Goal: Navigation & Orientation: Find specific page/section

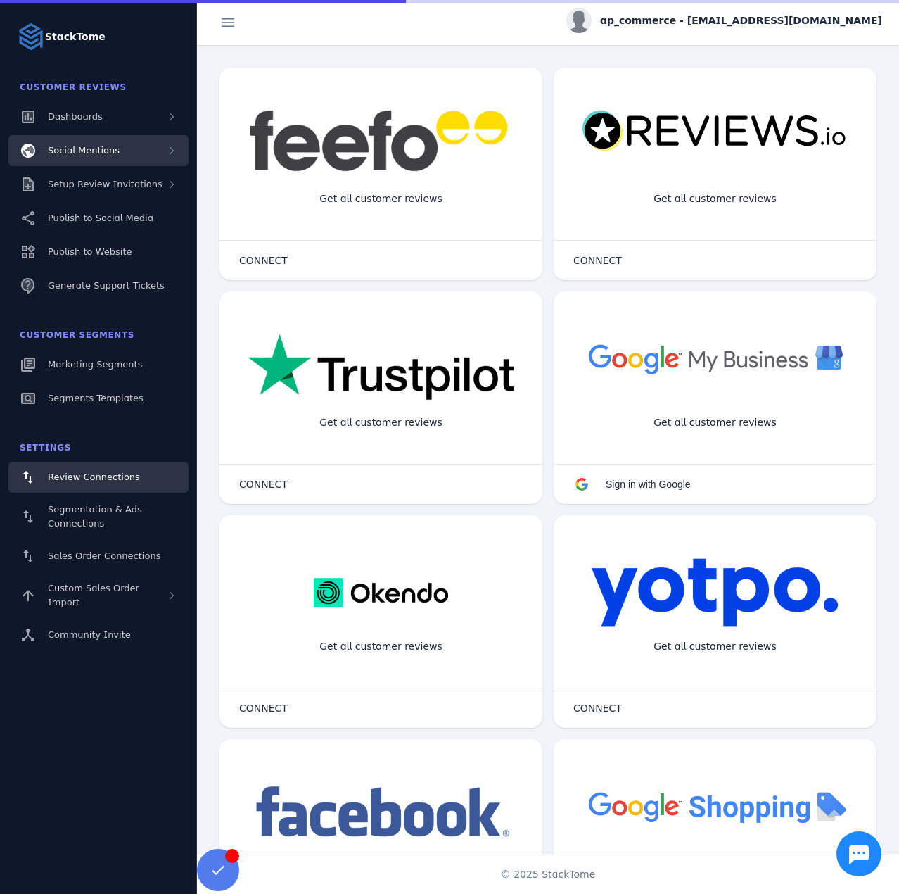
click at [114, 157] on div "Social Mentions" at bounding box center [98, 150] width 180 height 31
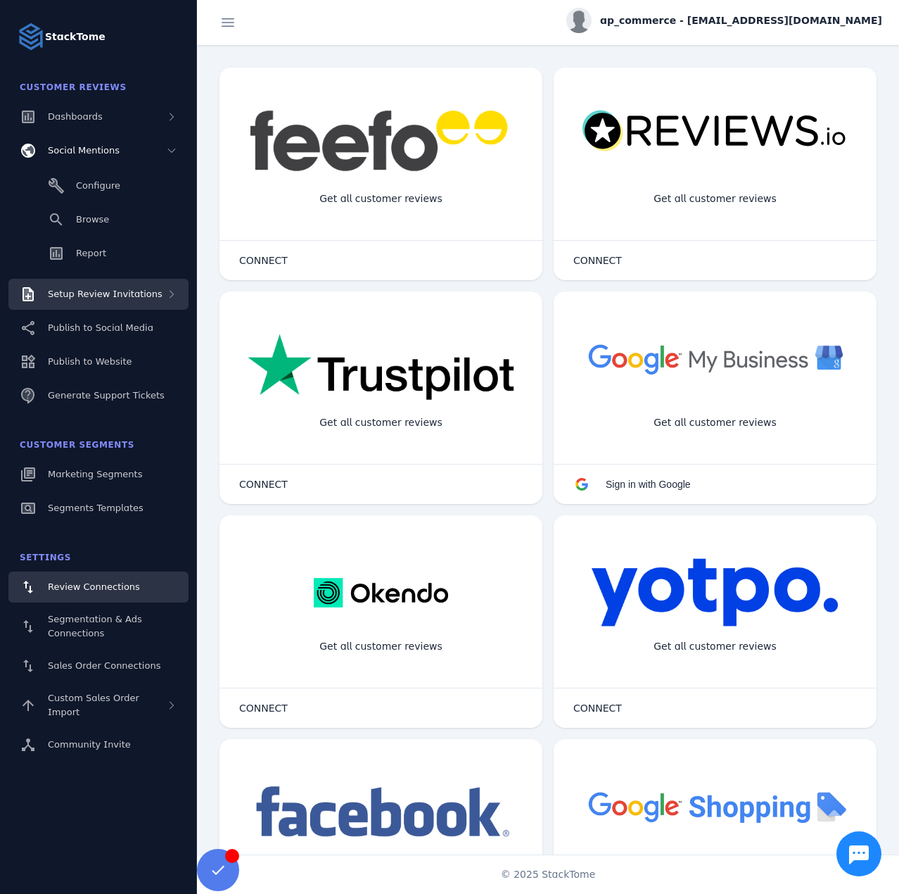
click at [110, 303] on div "Setup Review Invitations" at bounding box center [98, 294] width 180 height 31
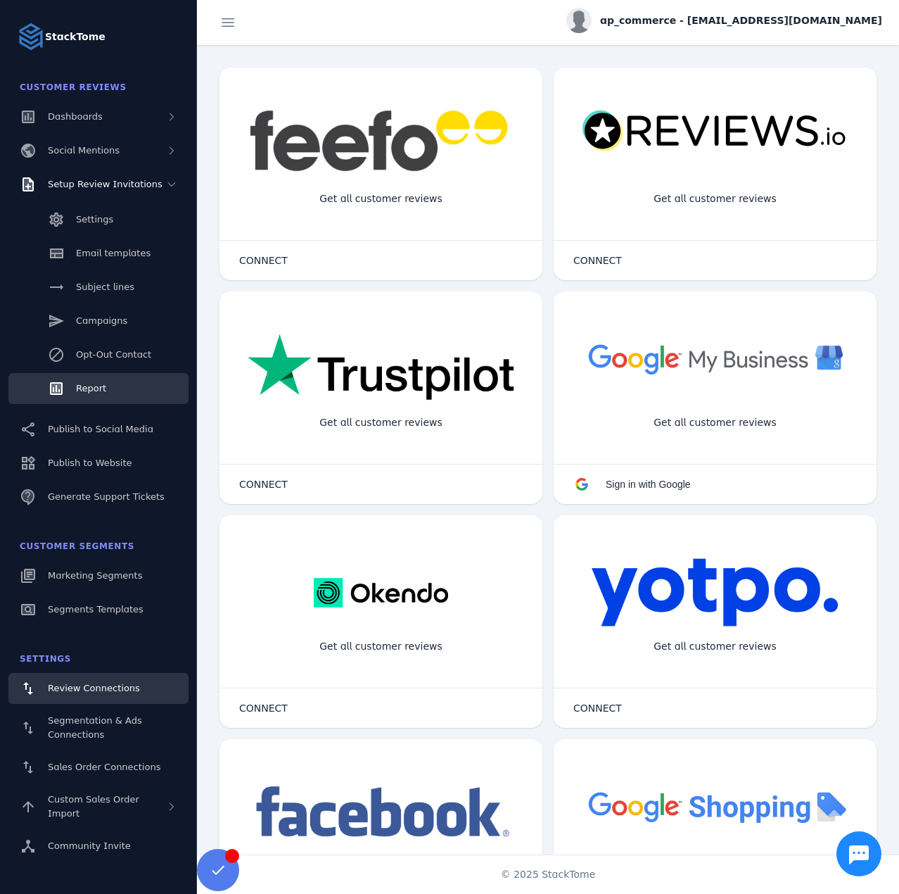
click at [120, 394] on link "Report" at bounding box center [98, 388] width 180 height 31
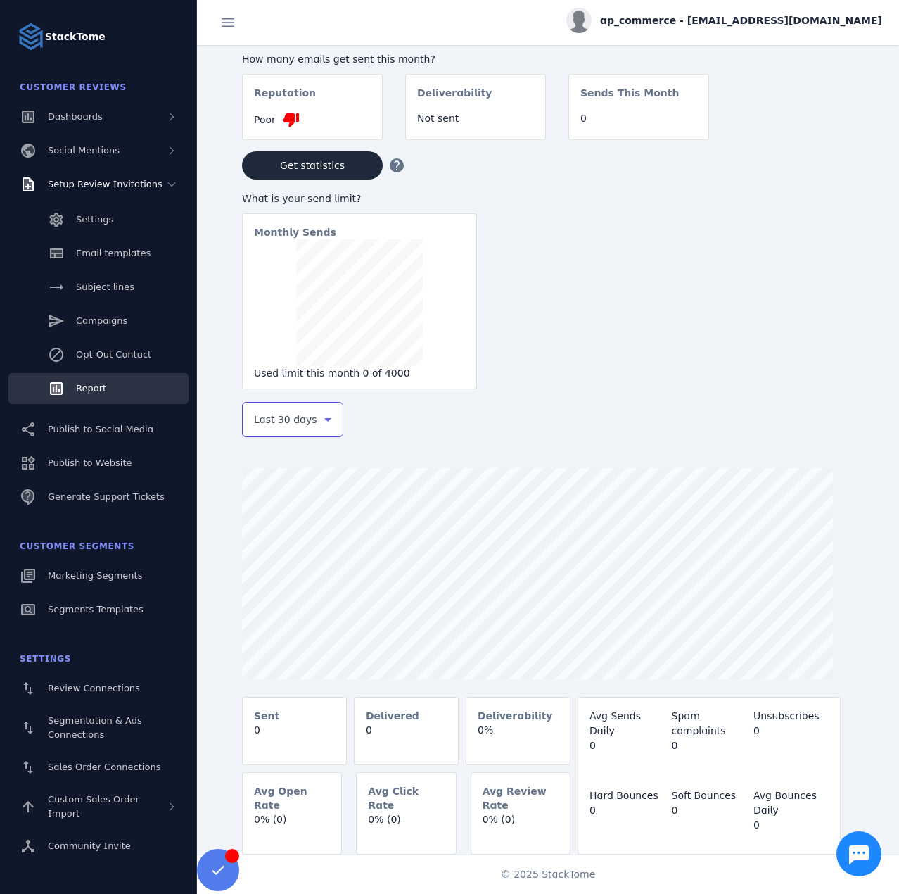
click at [295, 414] on span "Last 30 days" at bounding box center [285, 419] width 63 height 17
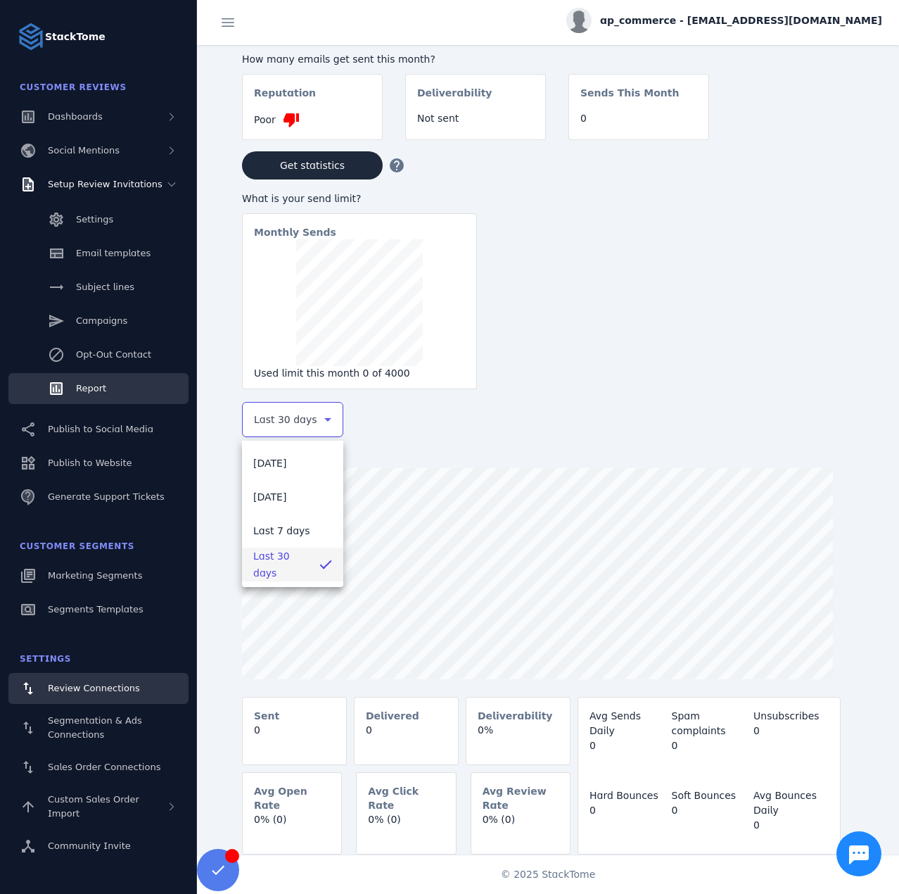
drag, startPoint x: 124, startPoint y: 695, endPoint x: 115, endPoint y: 684, distance: 14.1
click at [124, 690] on div at bounding box center [449, 447] width 899 height 894
click at [100, 680] on link "Review Connections" at bounding box center [98, 688] width 180 height 31
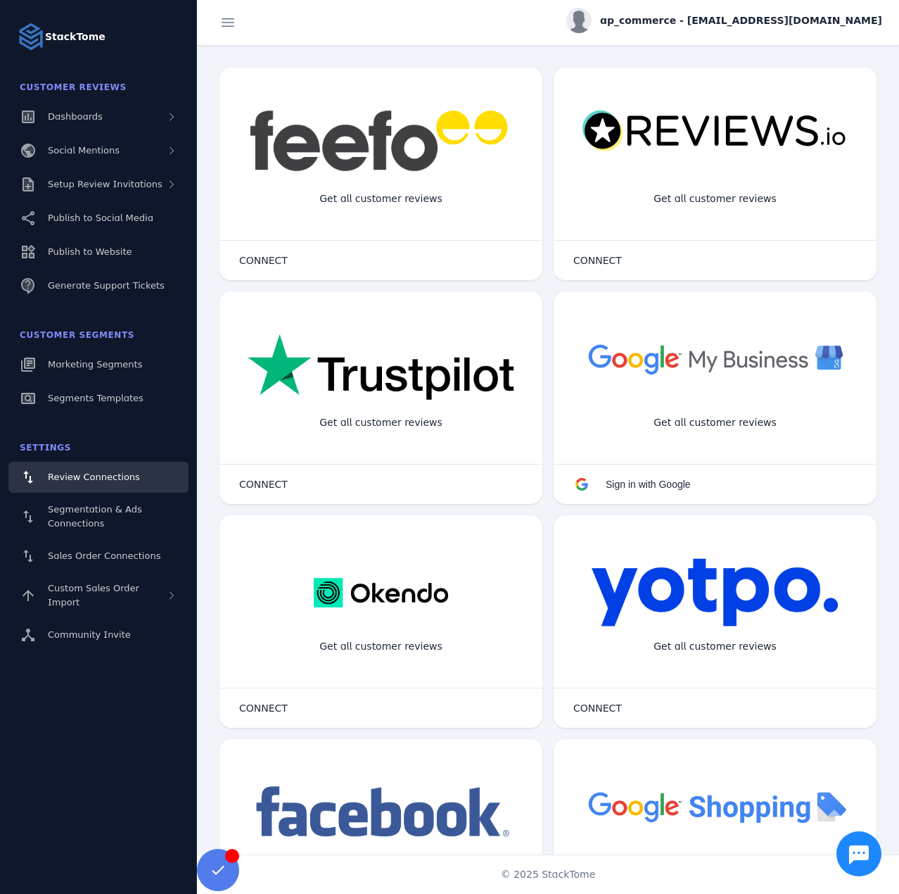
click at [761, 20] on span "ap_commerce - [EMAIL_ADDRESS][DOMAIN_NAME]" at bounding box center [741, 20] width 282 height 15
click at [808, 131] on icon at bounding box center [800, 135] width 17 height 17
